Goal: Task Accomplishment & Management: Manage account settings

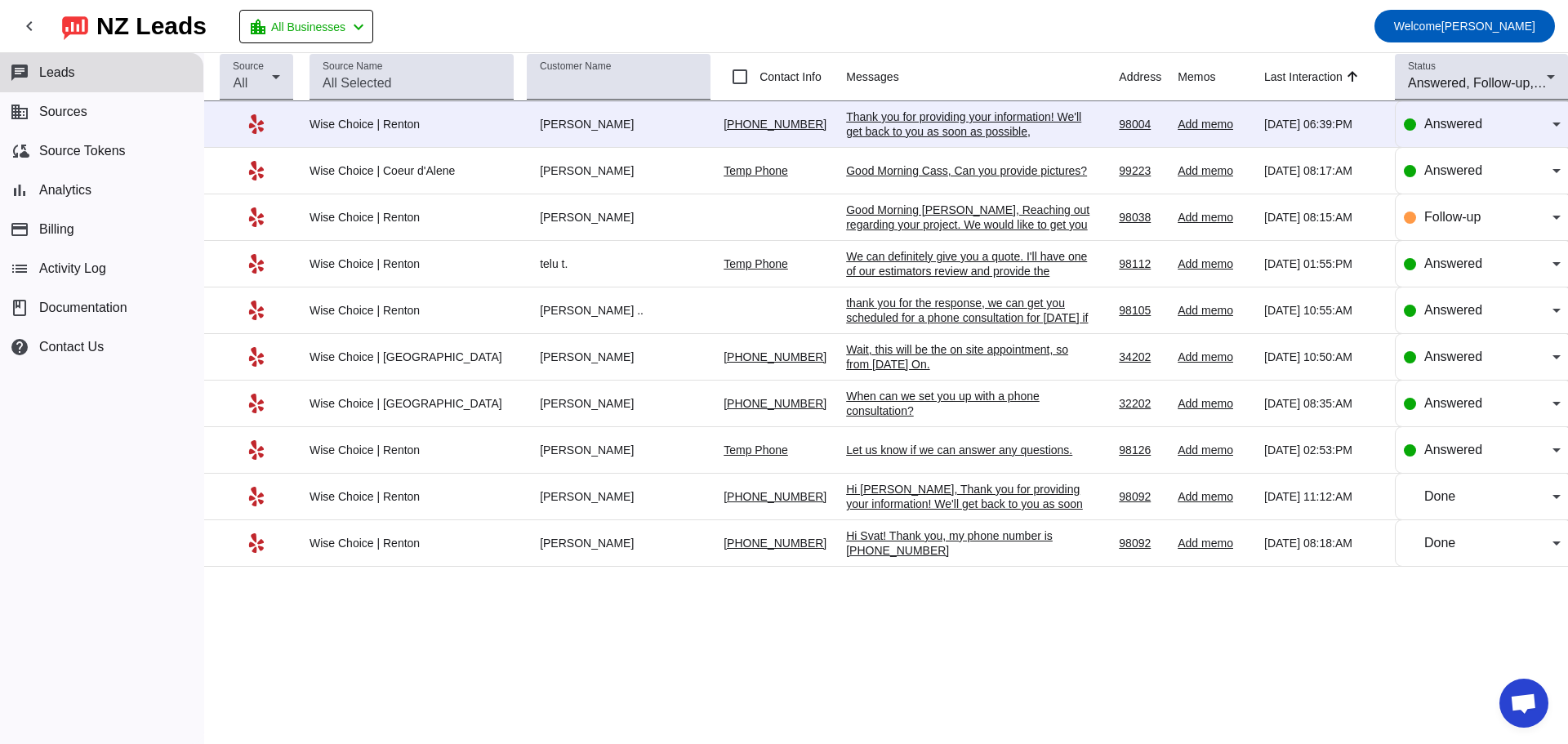
scroll to position [2699, 0]
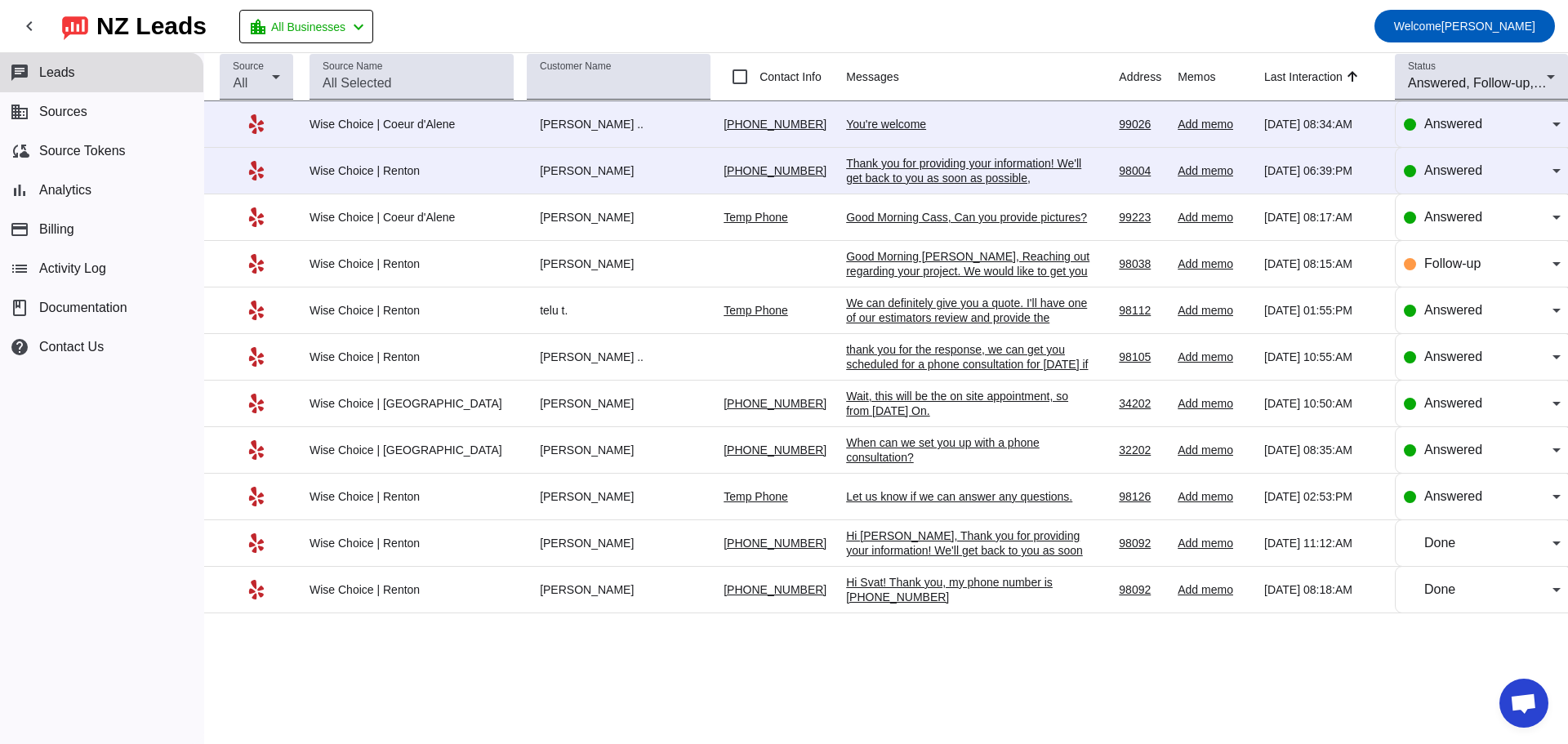
scroll to position [2657, 0]
click at [876, 163] on div "Thank you for providing your information! We'll get back to you as soon as poss…" at bounding box center [969, 177] width 245 height 44
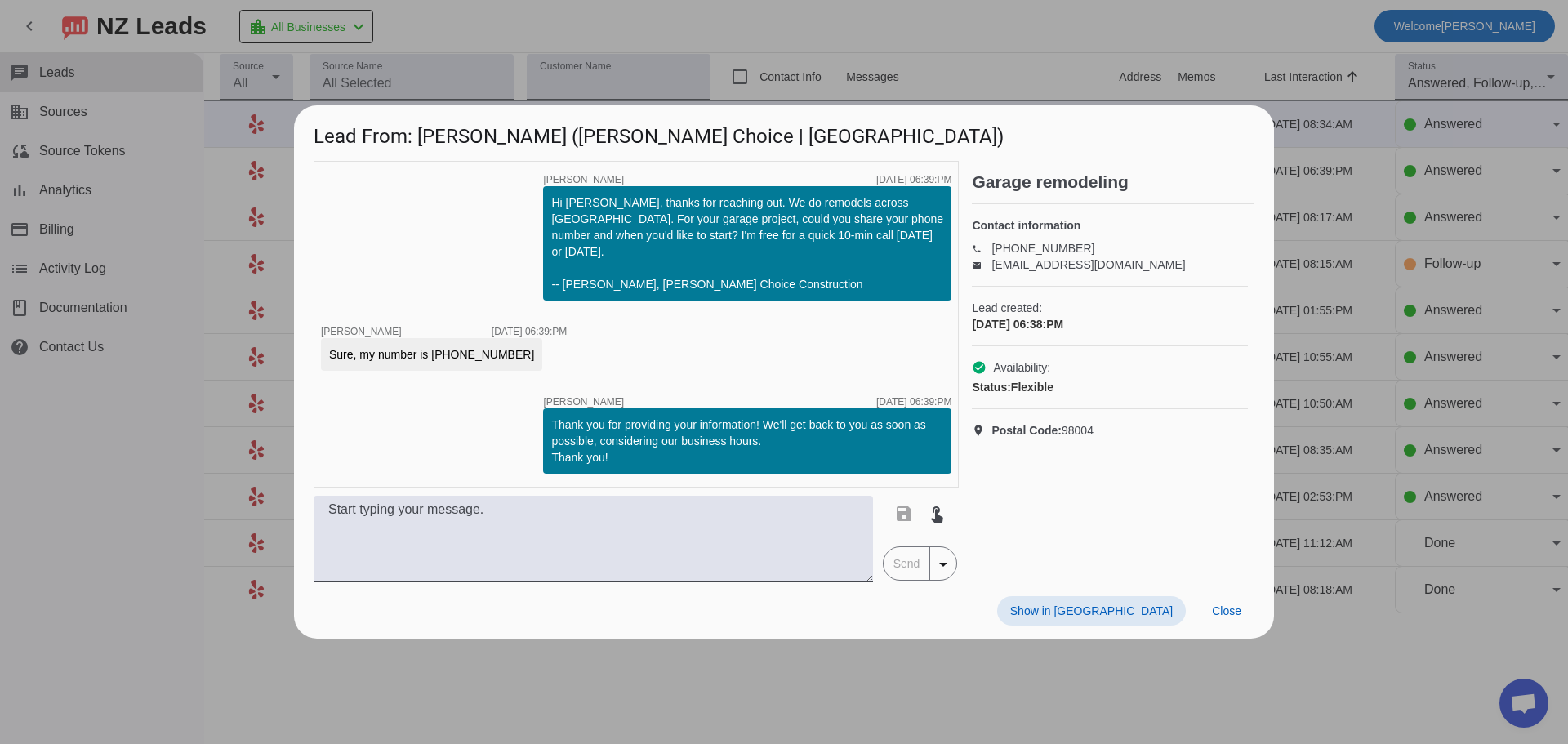
click at [1371, 115] on div at bounding box center [784, 372] width 1568 height 744
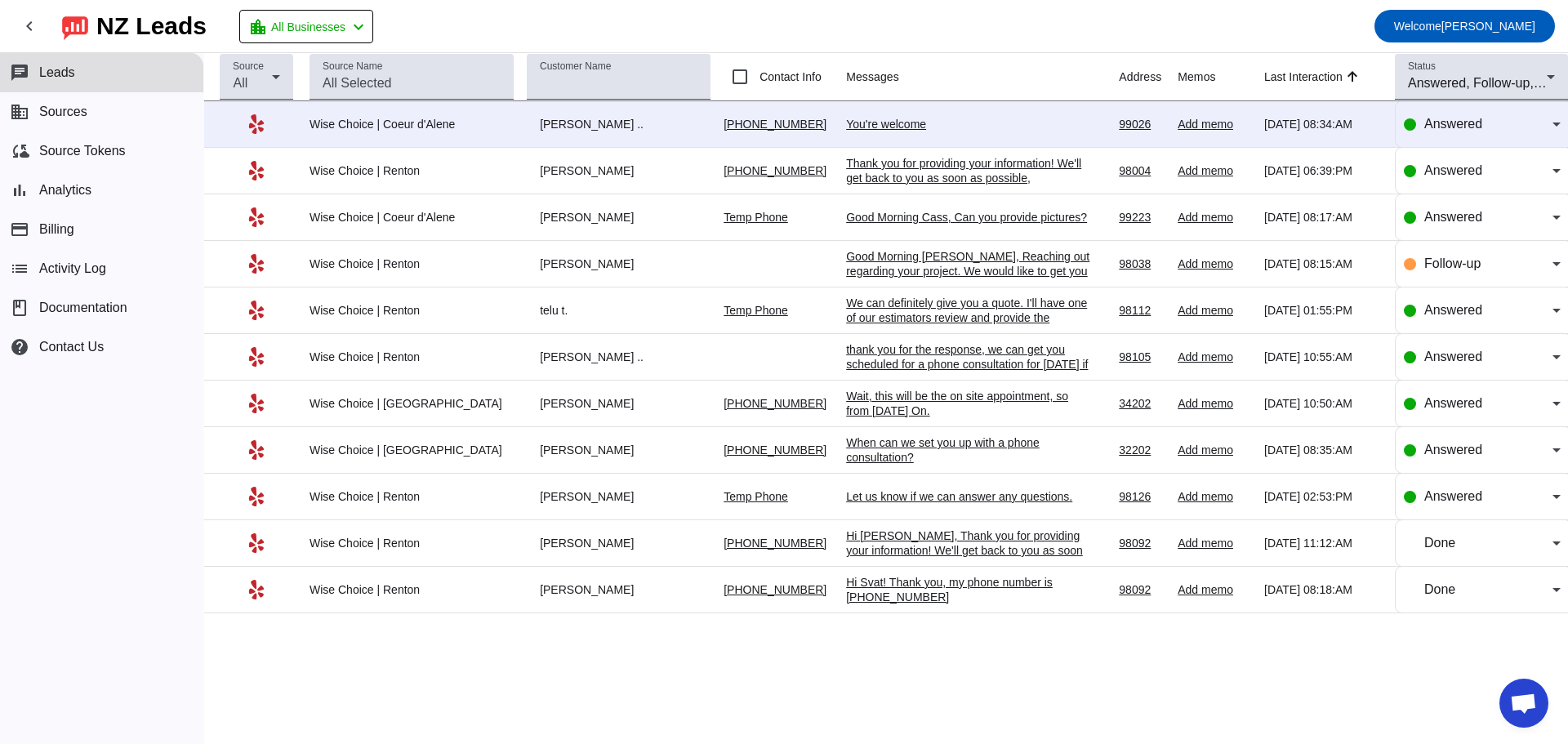
click at [846, 129] on div "You're welcome" at bounding box center [969, 124] width 245 height 15
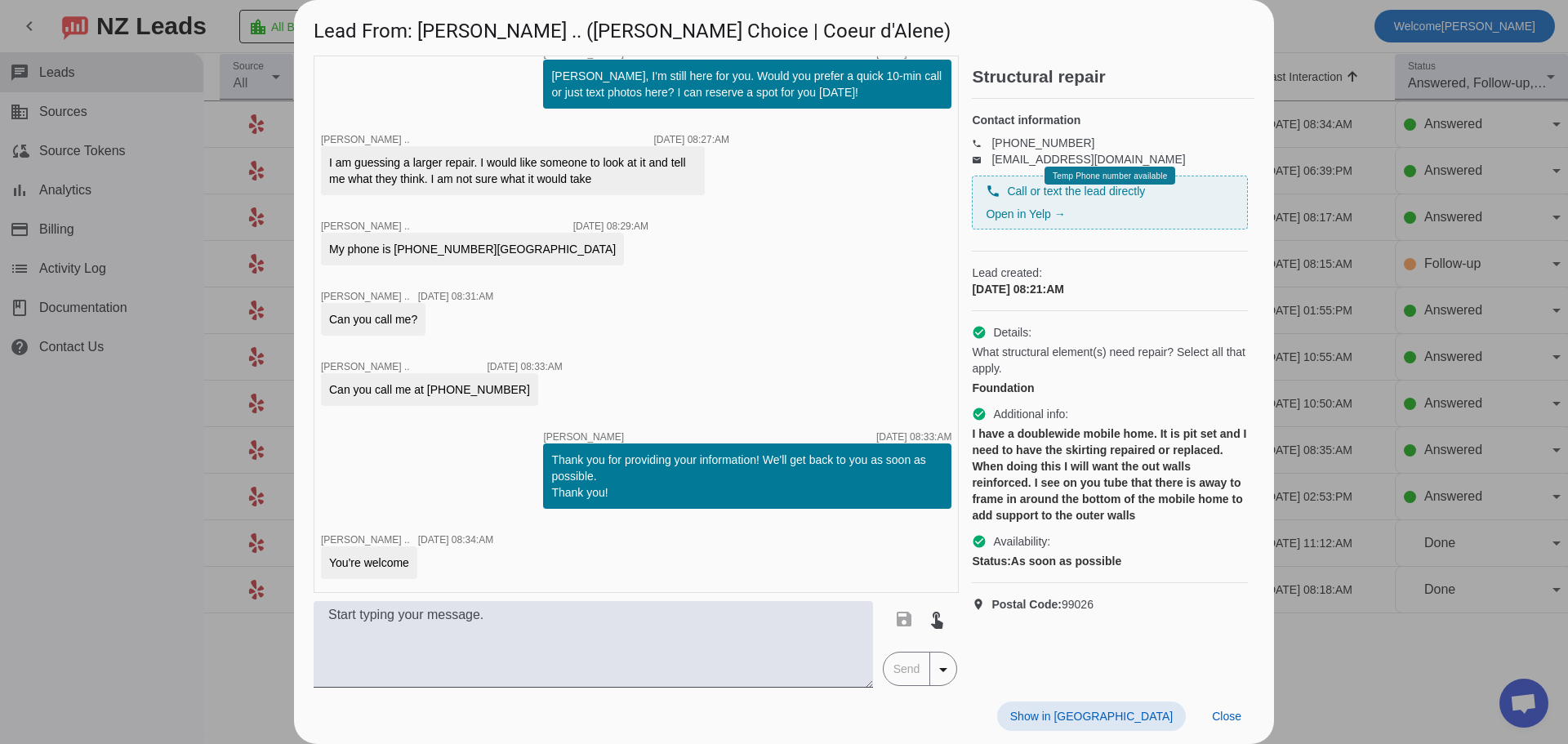
scroll to position [157, 0]
click at [1304, 26] on div at bounding box center [784, 372] width 1568 height 744
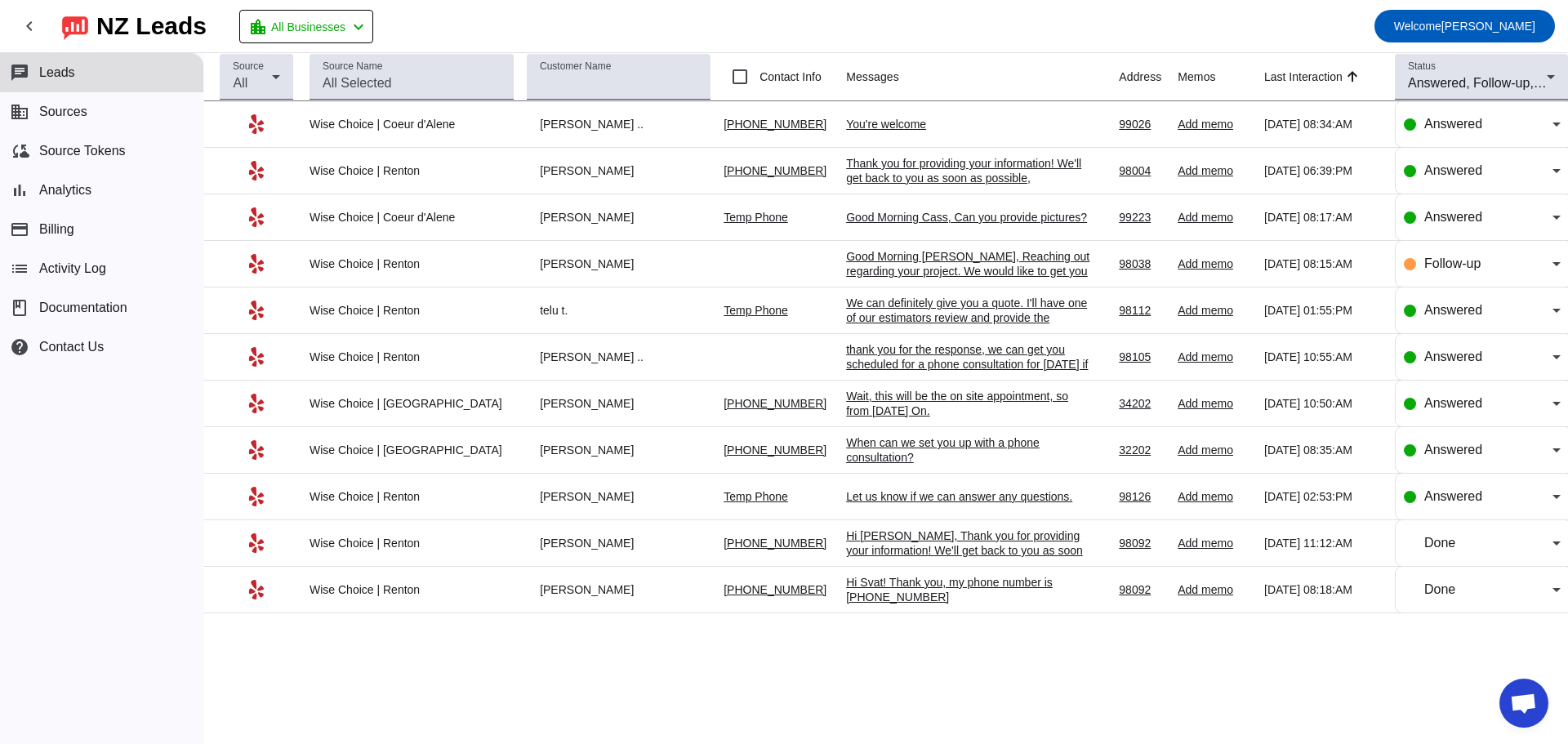
click at [541, 132] on td "Alan .." at bounding box center [625, 124] width 197 height 47
click at [528, 124] on div "Alan .." at bounding box center [619, 124] width 183 height 15
click at [736, 127] on link "(509) 276-2856" at bounding box center [774, 124] width 103 height 13
click at [904, 104] on td "You're welcome 9/6/2025, 08:34:AM" at bounding box center [982, 124] width 273 height 47
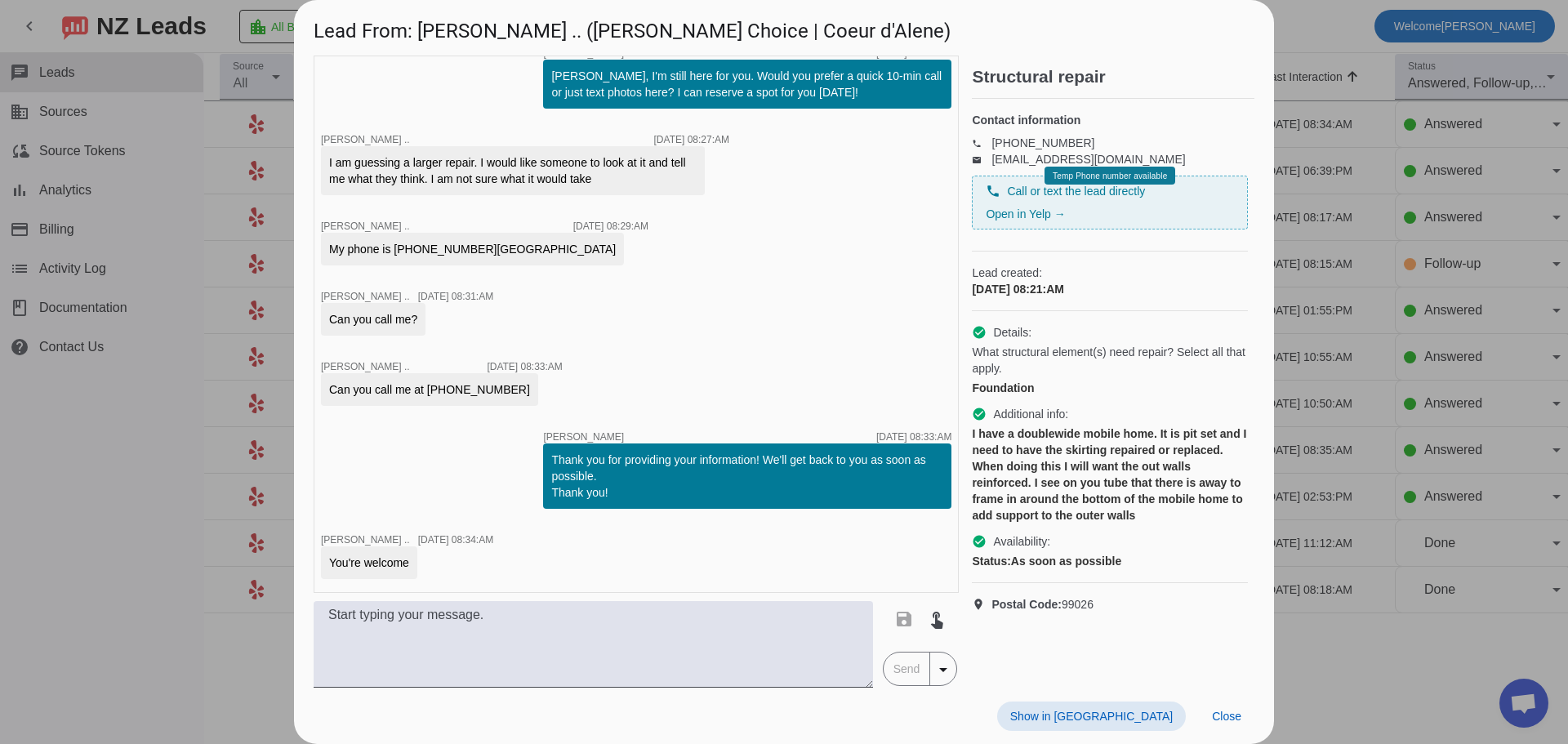
click at [1339, 134] on div at bounding box center [784, 372] width 1568 height 744
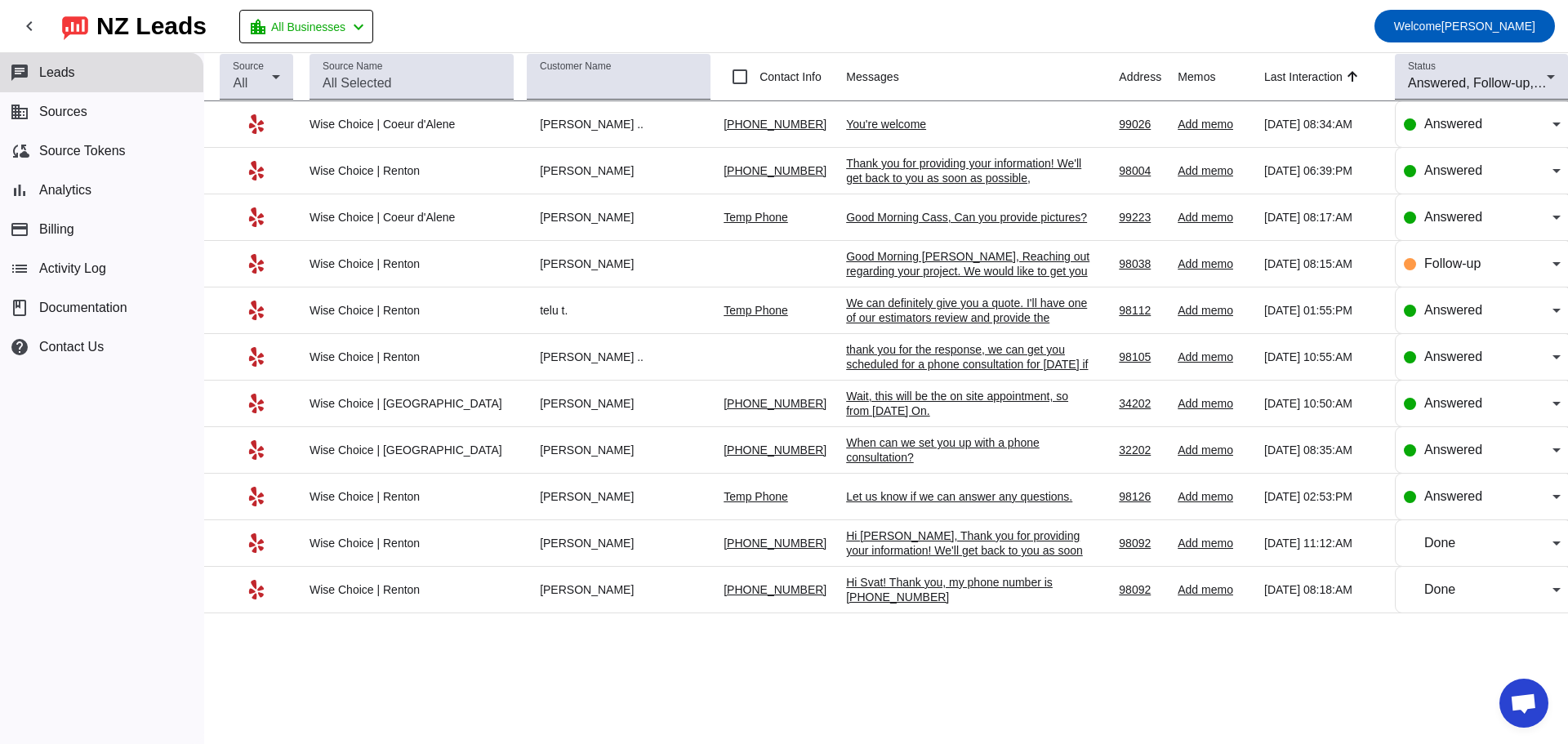
click at [850, 123] on div "You're welcome" at bounding box center [969, 124] width 245 height 15
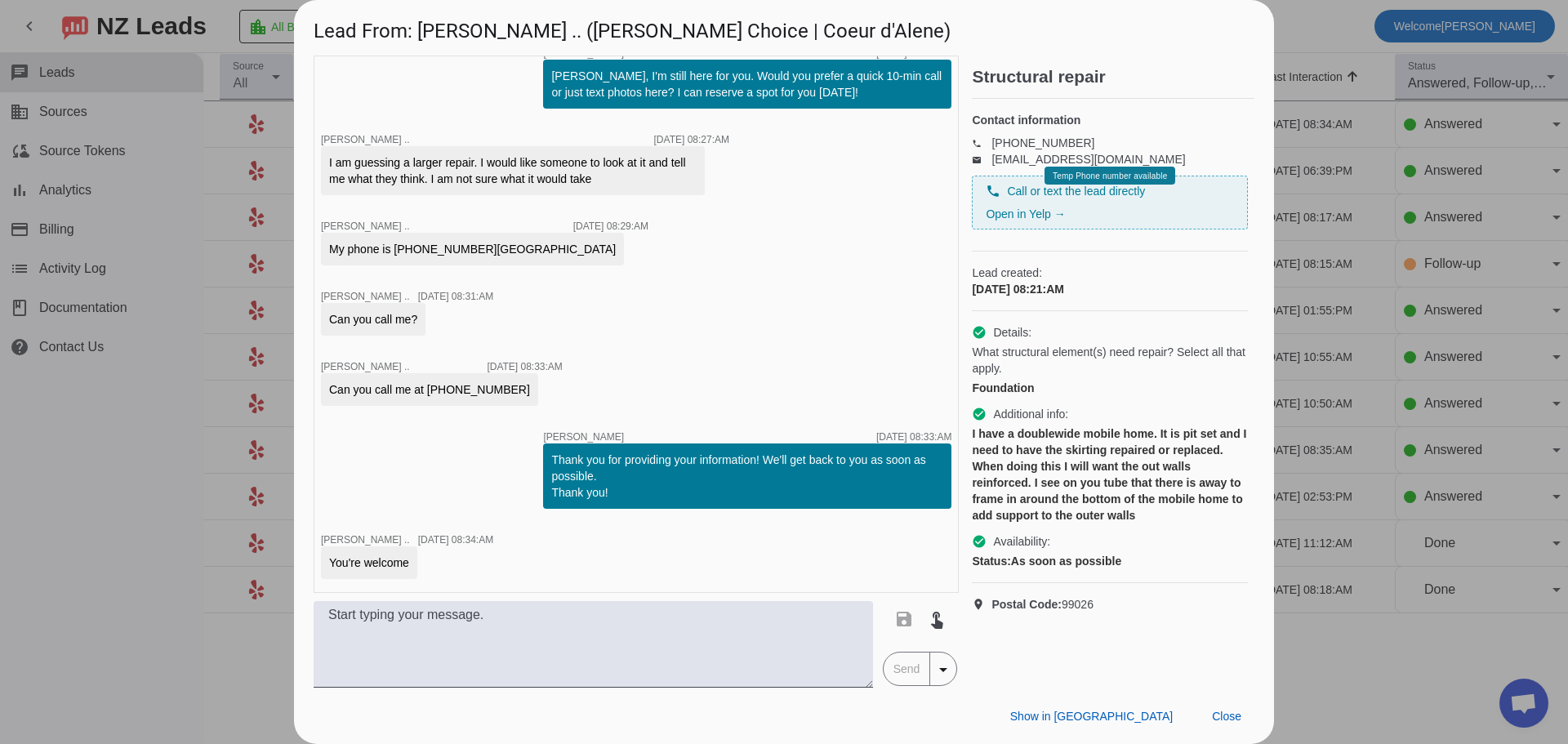
drag, startPoint x: 468, startPoint y: 232, endPoint x: 575, endPoint y: 237, distance: 107.1
click at [575, 241] on div "My phone is 509 276 2856 6589 Lake Forest Dr. Nine Mile Falls Wa. 99026" at bounding box center [473, 249] width 287 height 17
copy div "6589 Lake Forest Dr."
drag, startPoint x: 579, startPoint y: 231, endPoint x: 651, endPoint y: 233, distance: 72.0
click at [616, 241] on div "My phone is 509 276 2856 6589 Lake Forest Dr. Nine Mile Falls Wa. 99026" at bounding box center [473, 249] width 287 height 17
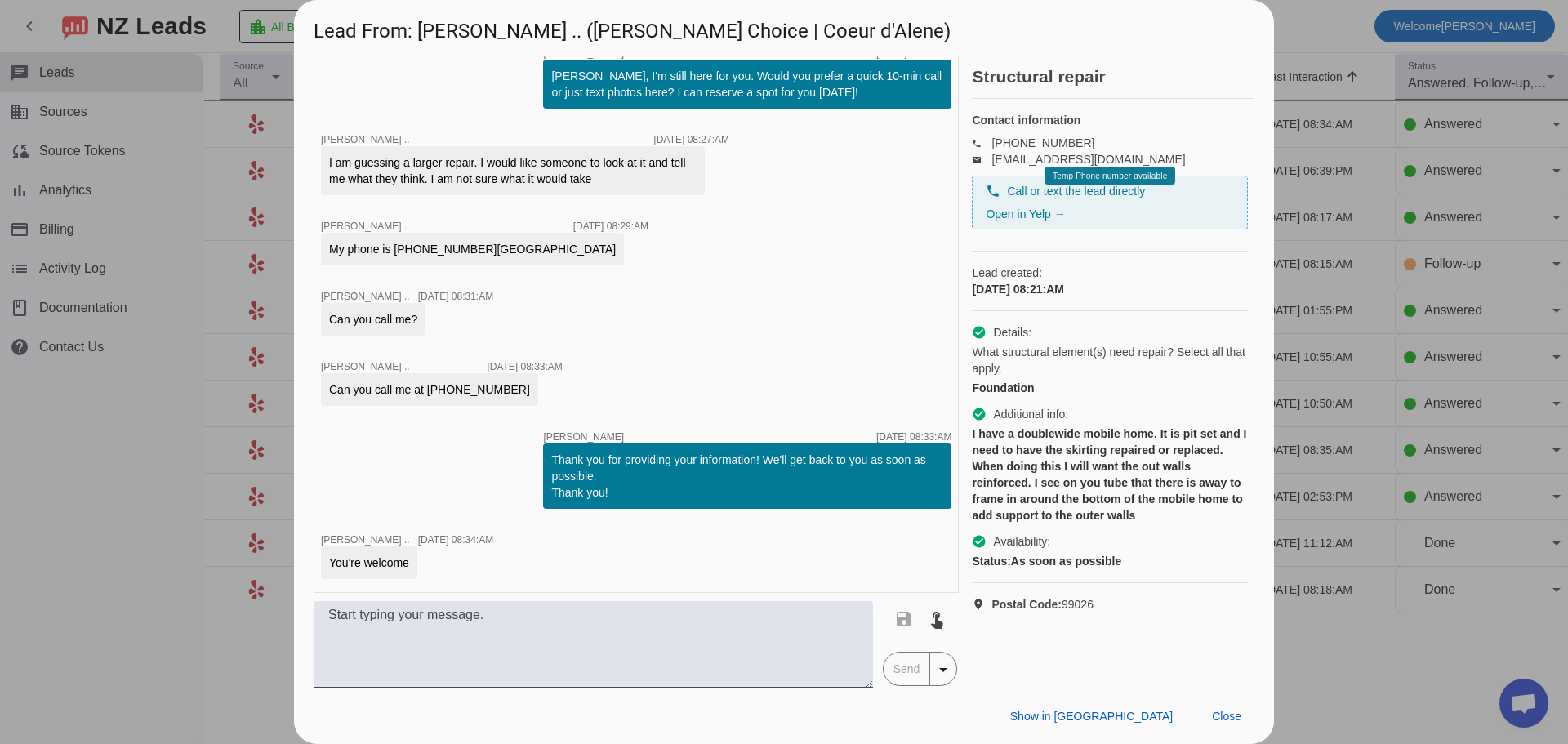
copy div "Nine Mile Falls"
click at [178, 316] on div at bounding box center [784, 372] width 1568 height 744
